Goal: Find specific page/section: Find specific page/section

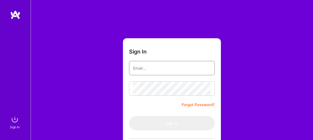
click at [164, 67] on input "email" at bounding box center [171, 68] width 77 height 13
type input "[EMAIL_ADDRESS][DOMAIN_NAME]"
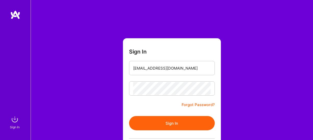
click at [170, 122] on button "Sign In" at bounding box center [172, 123] width 86 height 14
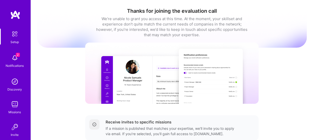
click at [15, 60] on img at bounding box center [15, 58] width 10 height 10
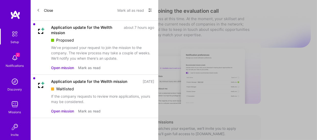
click at [62, 67] on button "Open mission" at bounding box center [62, 67] width 23 height 5
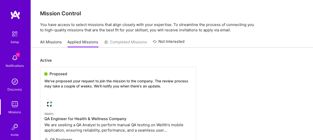
click at [45, 41] on link "All Missions" at bounding box center [51, 43] width 22 height 8
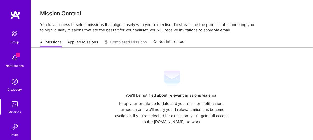
click at [85, 43] on link "Applied Missions" at bounding box center [83, 43] width 31 height 8
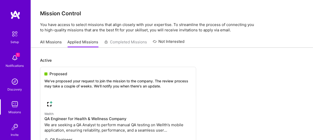
scroll to position [51, 0]
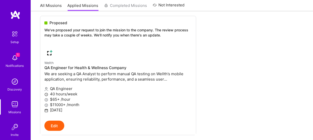
click at [13, 58] on img at bounding box center [15, 58] width 10 height 10
click at [12, 101] on img at bounding box center [15, 104] width 10 height 10
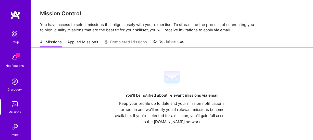
click at [88, 43] on link "Applied Missions" at bounding box center [83, 43] width 31 height 8
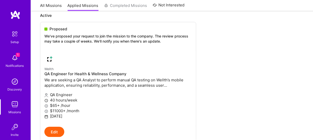
scroll to position [51, 0]
